Goal: Task Accomplishment & Management: Use online tool/utility

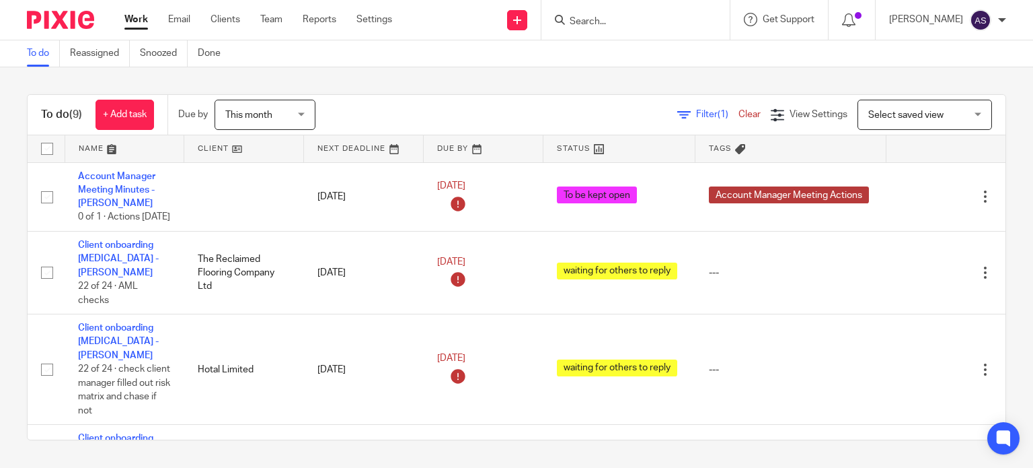
click at [135, 18] on link "Work" at bounding box center [136, 19] width 24 height 13
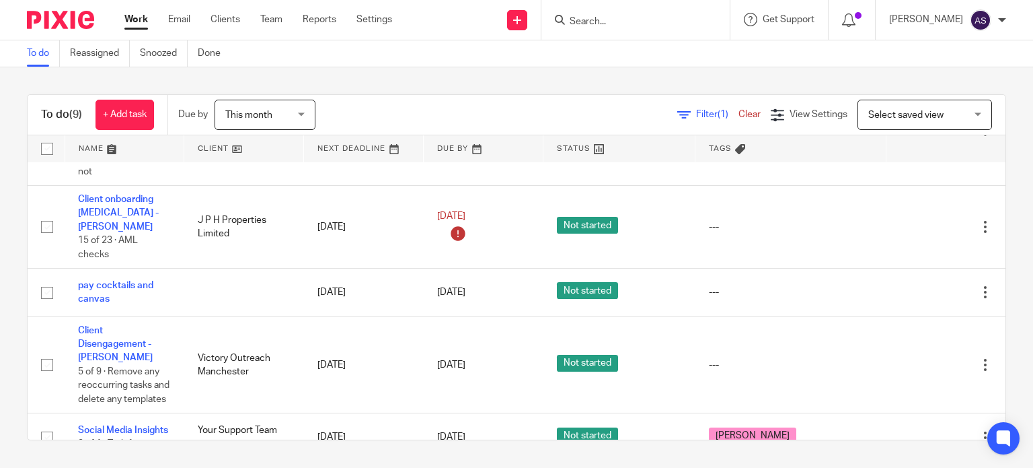
scroll to position [421, 0]
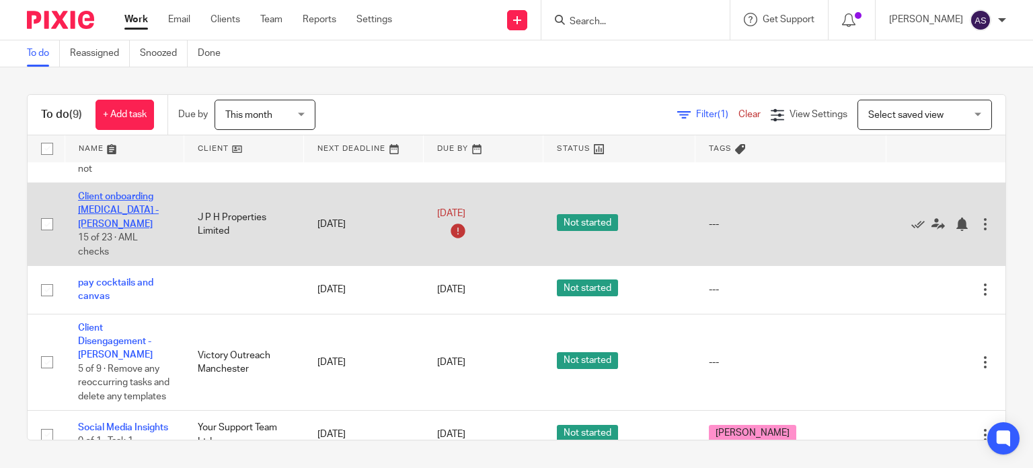
click at [129, 192] on link "Client onboarding [MEDICAL_DATA] - [PERSON_NAME]" at bounding box center [118, 210] width 81 height 37
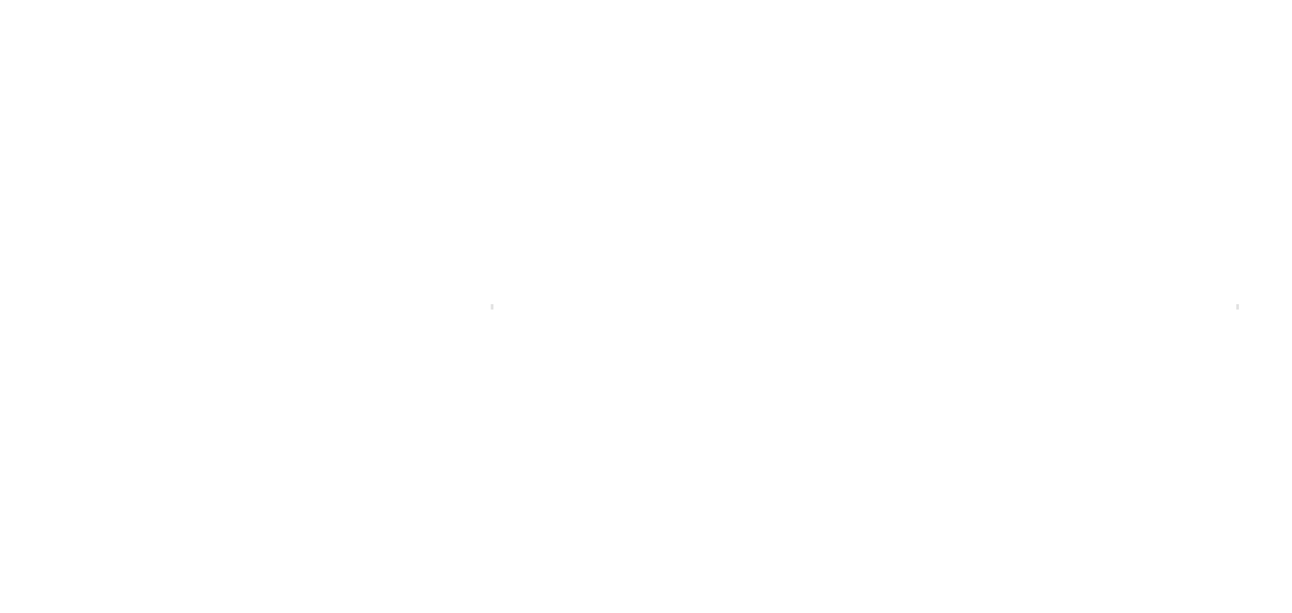
scroll to position [405, 0]
